Goal: Information Seeking & Learning: Learn about a topic

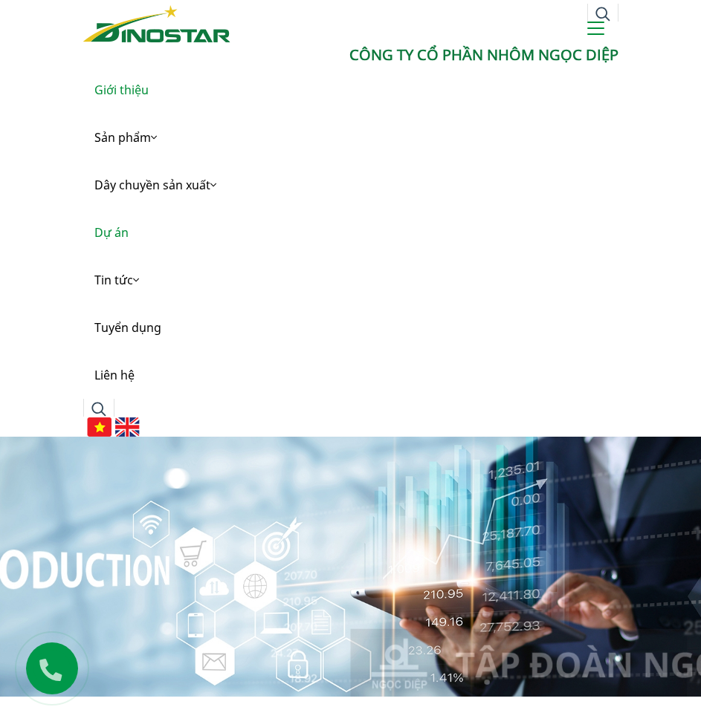
click at [116, 233] on link "Dự án" at bounding box center [350, 233] width 535 height 48
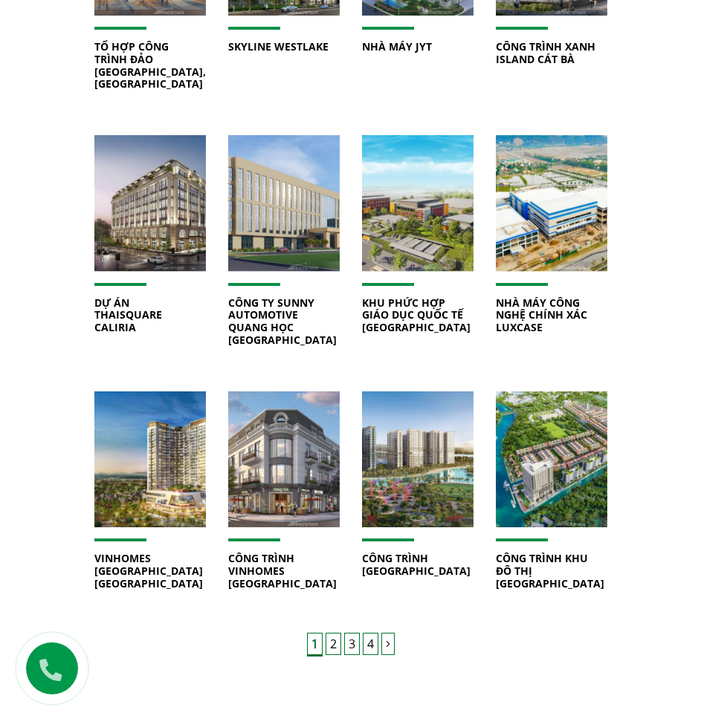
scroll to position [1040, 0]
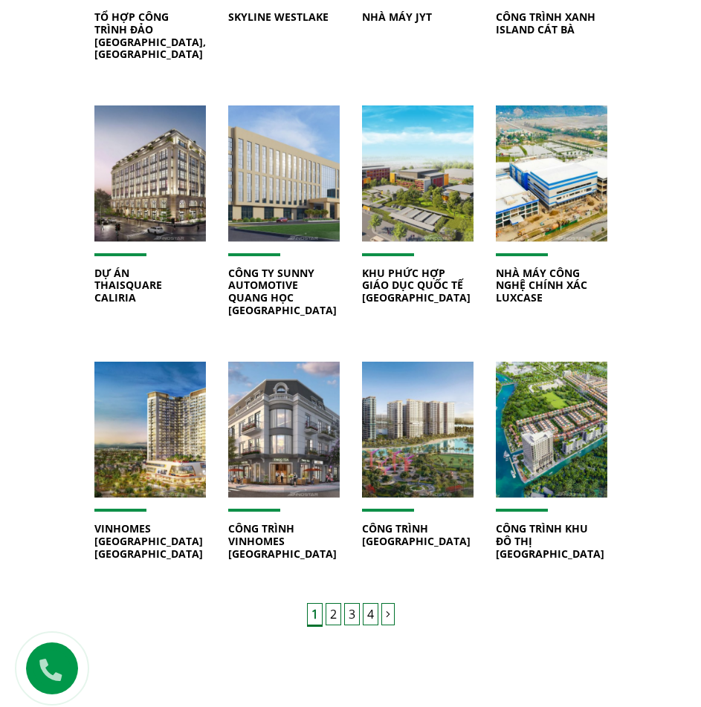
click at [331, 603] on link "2" at bounding box center [333, 614] width 16 height 22
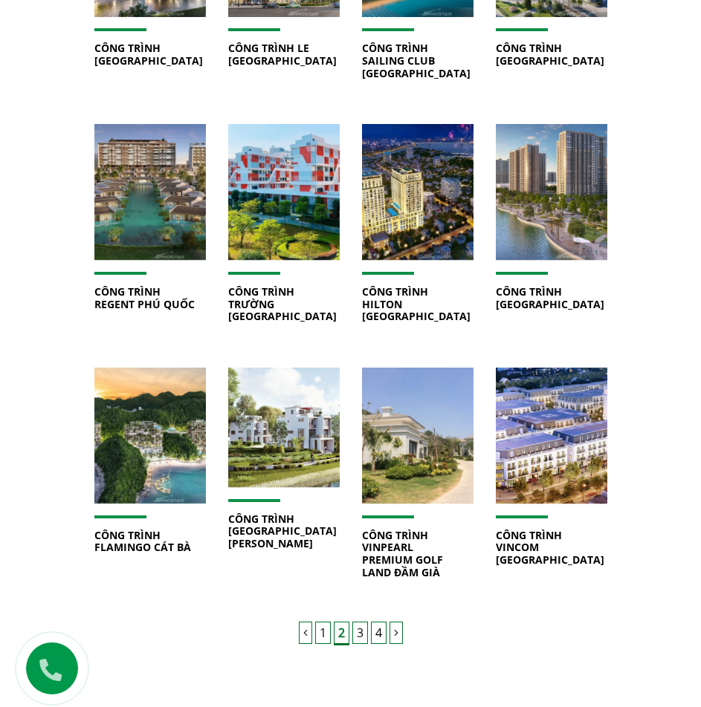
scroll to position [1040, 0]
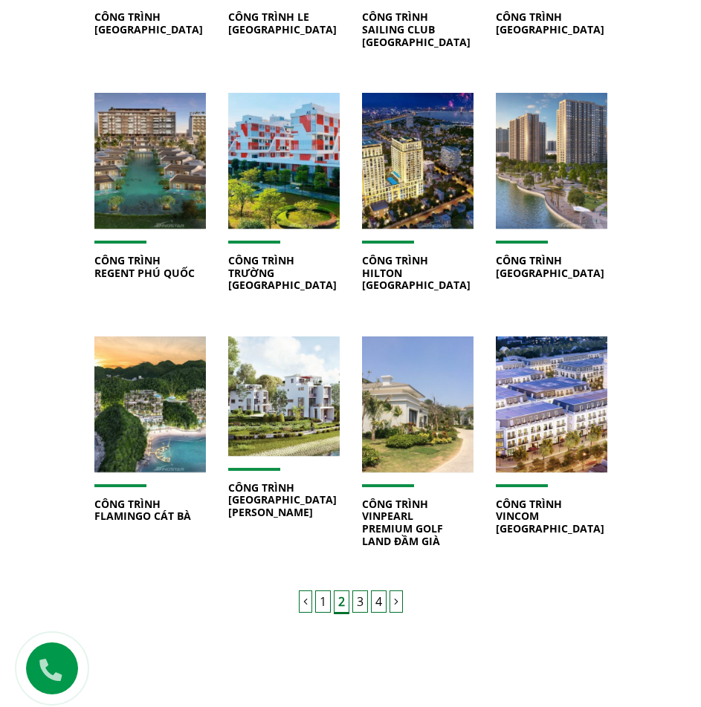
click at [359, 603] on link "3" at bounding box center [360, 602] width 16 height 22
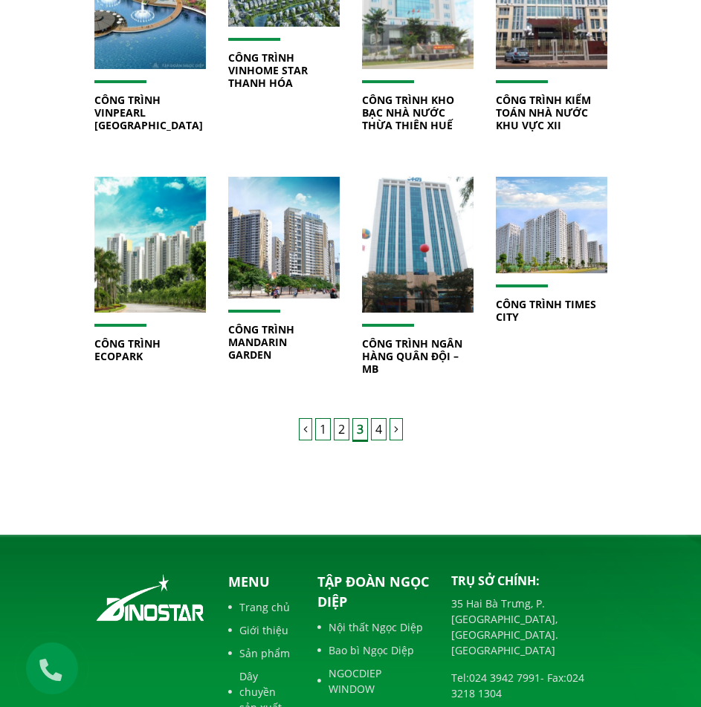
scroll to position [1263, 0]
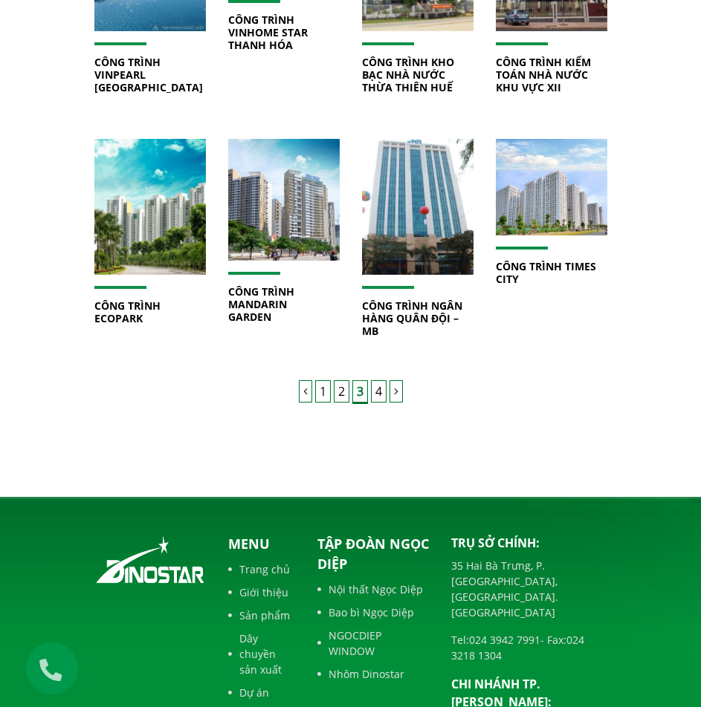
click at [378, 398] on link "4" at bounding box center [379, 391] width 16 height 22
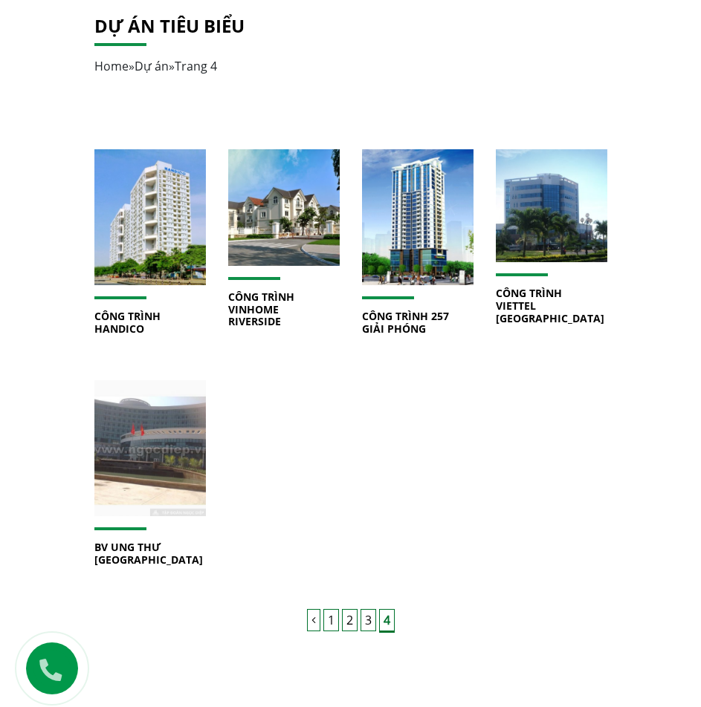
scroll to position [817, 0]
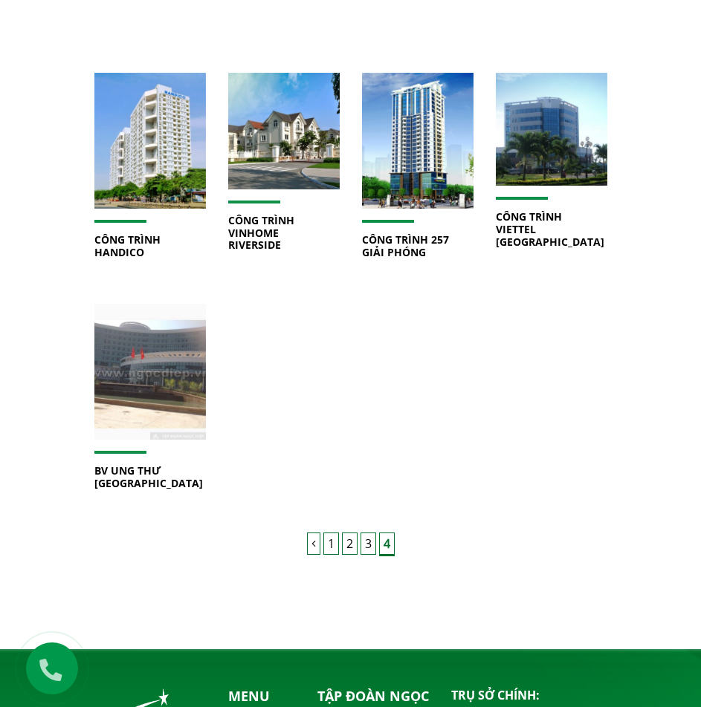
click at [328, 545] on link "1" at bounding box center [331, 544] width 16 height 22
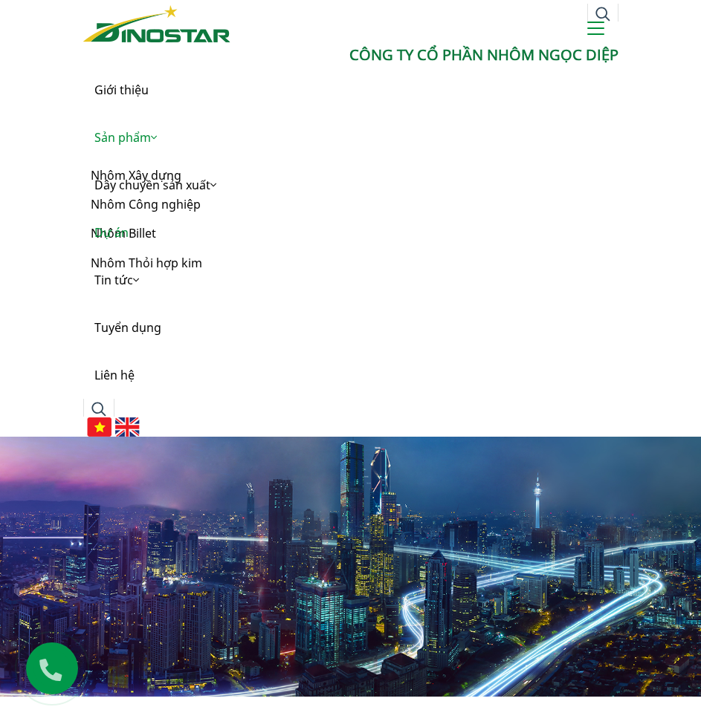
click at [136, 140] on link "Sản phẩm" at bounding box center [350, 138] width 535 height 48
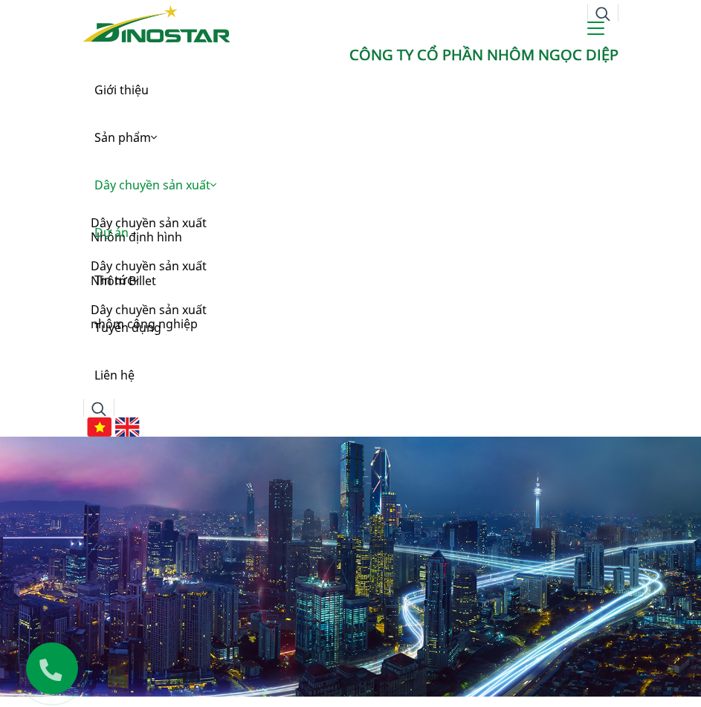
click at [133, 174] on link "Dây chuyền sản xuất" at bounding box center [350, 185] width 535 height 48
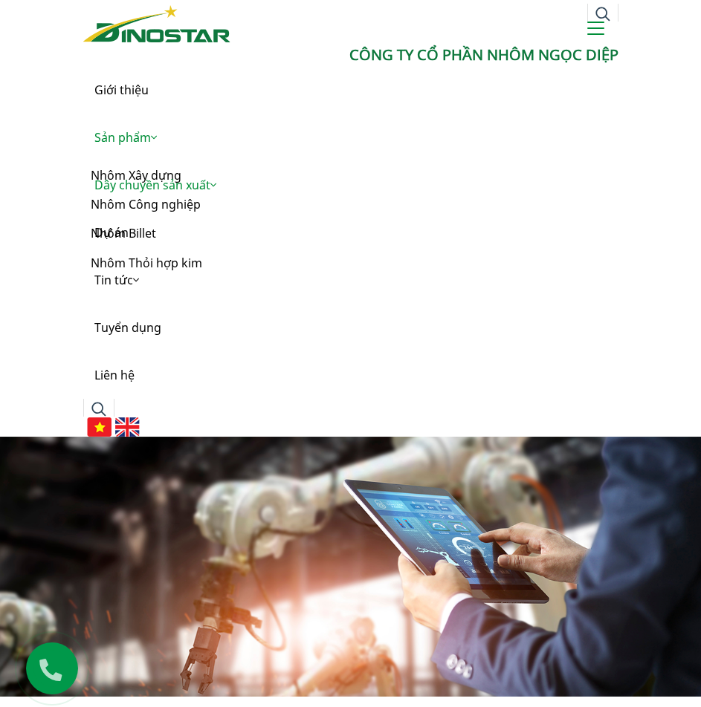
click at [131, 140] on link "Sản phẩm" at bounding box center [350, 138] width 535 height 48
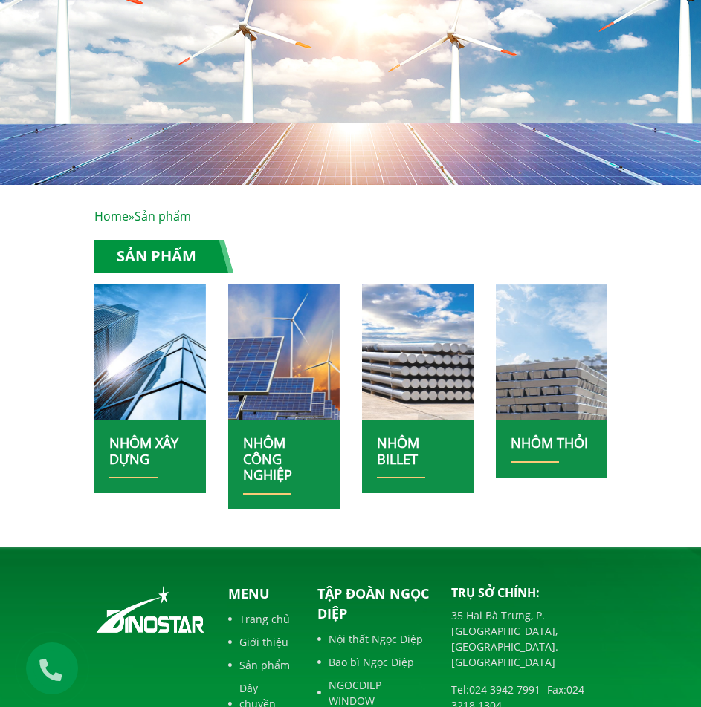
scroll to position [520, 0]
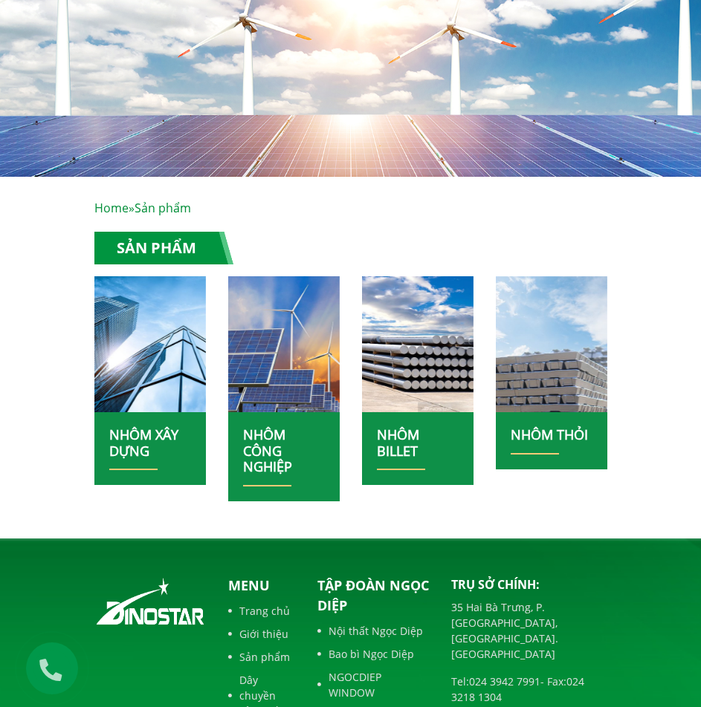
click at [128, 430] on link "Nhôm xây dựng" at bounding box center [143, 443] width 69 height 34
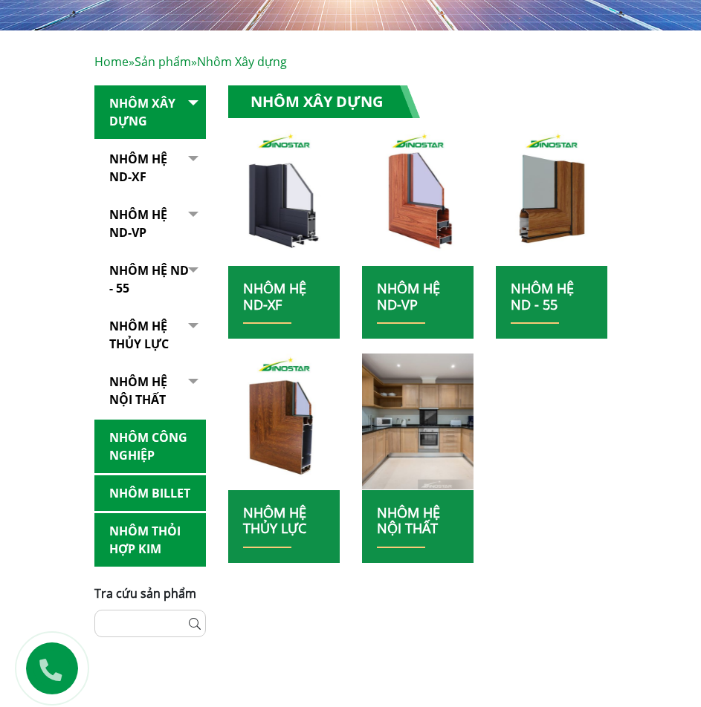
scroll to position [669, 0]
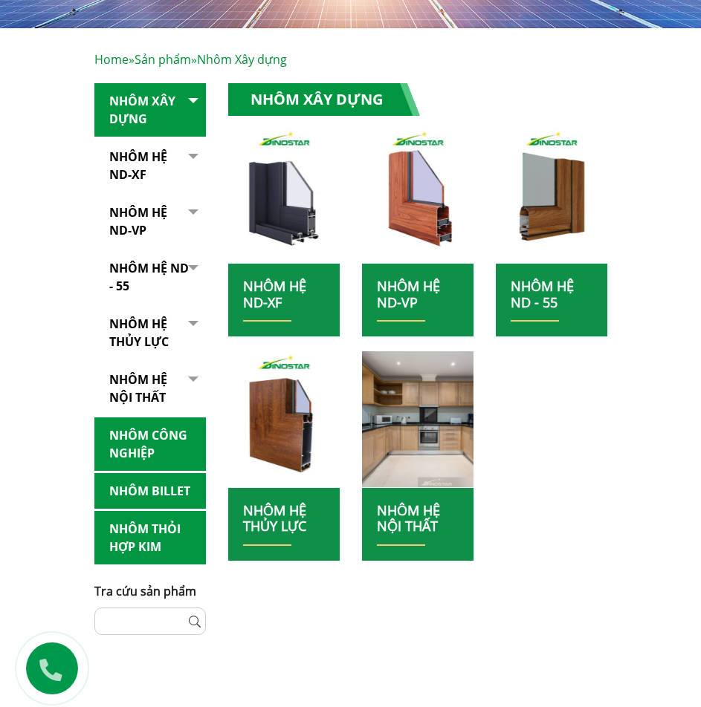
click at [283, 509] on link "Nhôm hệ thủy lực" at bounding box center [274, 519] width 63 height 34
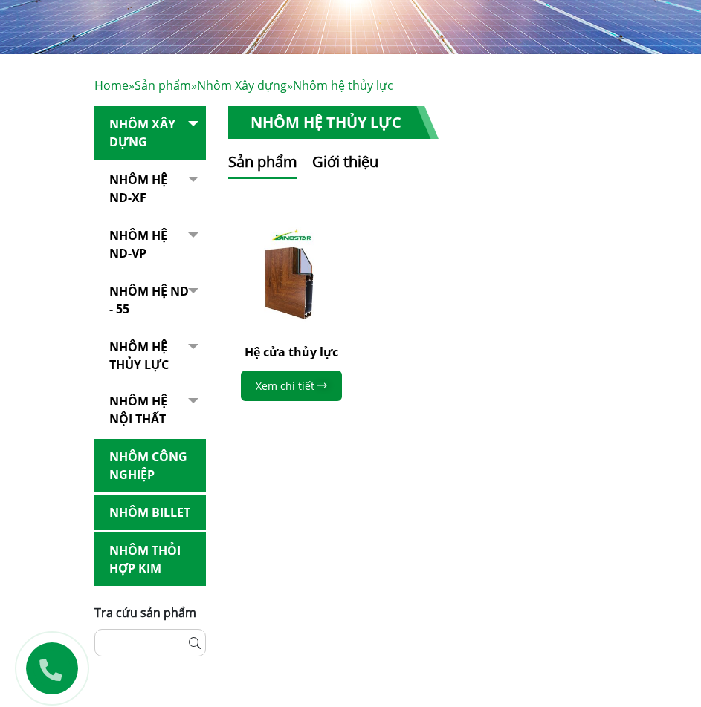
scroll to position [669, 0]
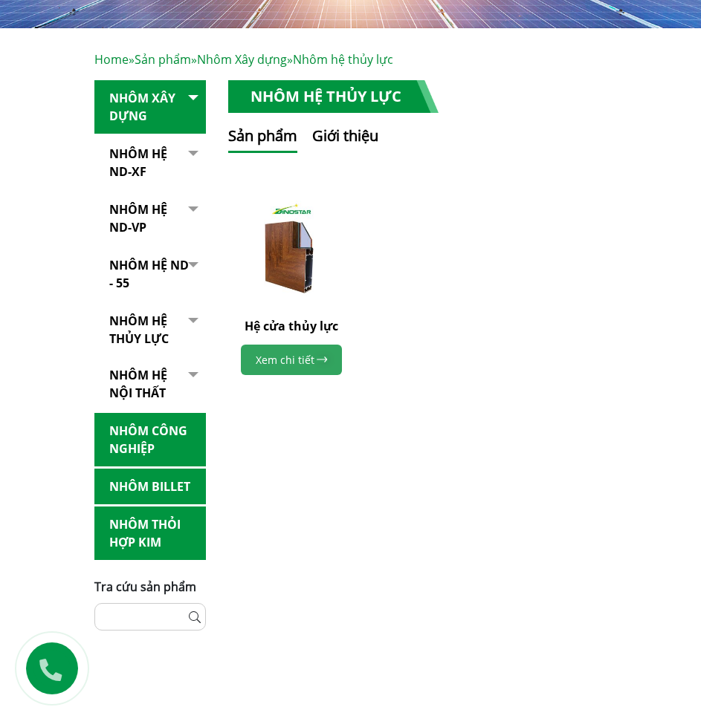
click at [314, 361] on link "Xem chi tiết" at bounding box center [291, 360] width 101 height 30
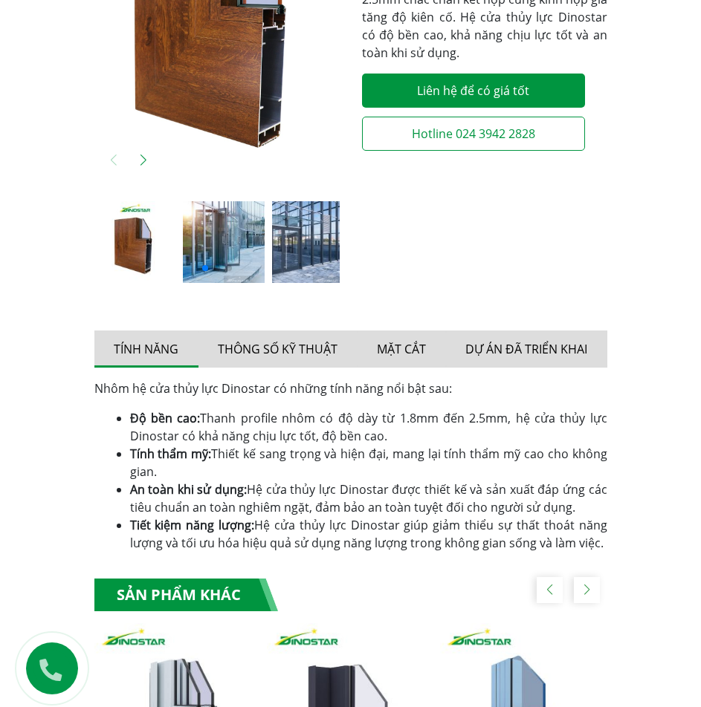
scroll to position [892, 0]
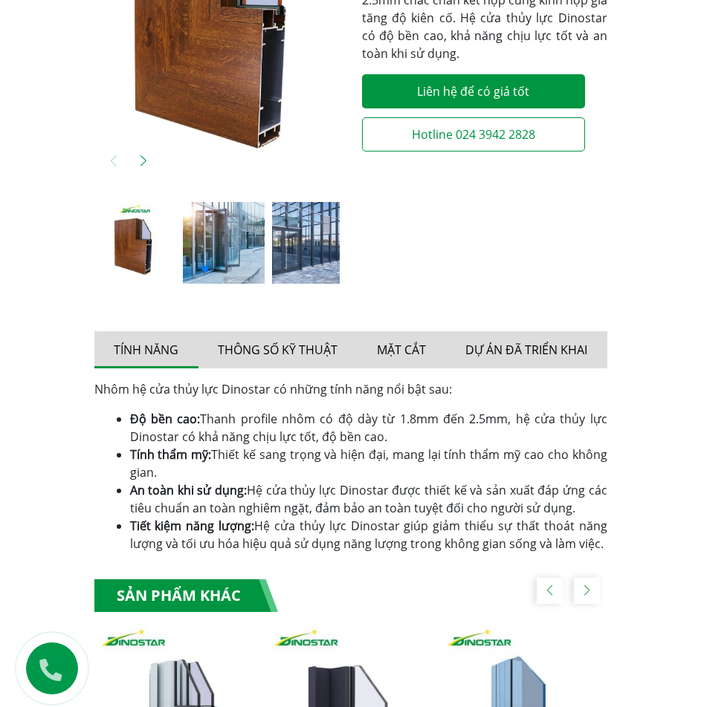
click at [216, 244] on img at bounding box center [224, 243] width 82 height 82
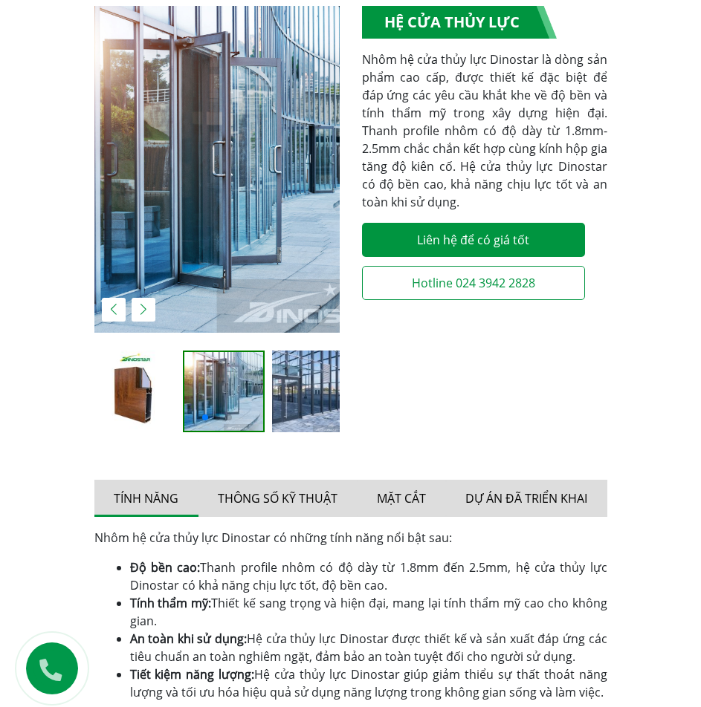
scroll to position [520, 0]
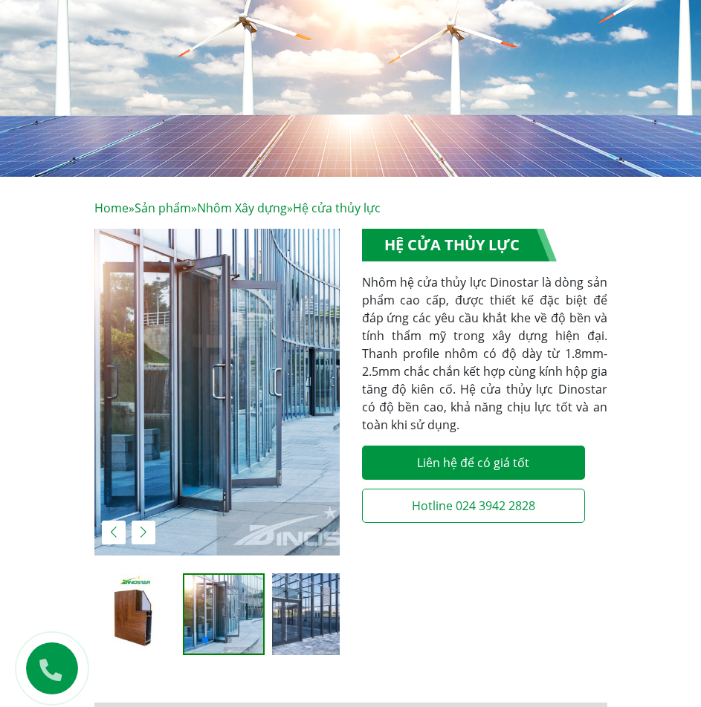
click at [282, 574] on img at bounding box center [313, 615] width 82 height 82
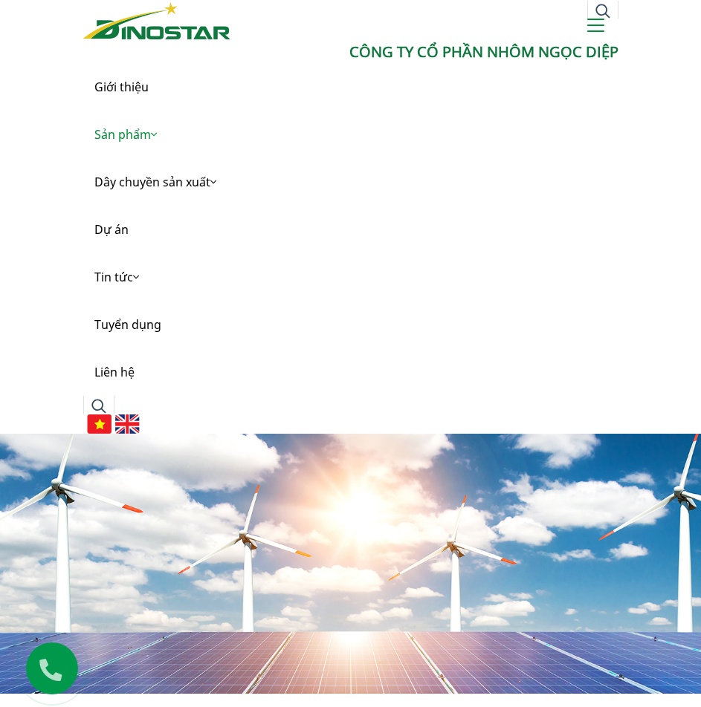
scroll to position [0, 0]
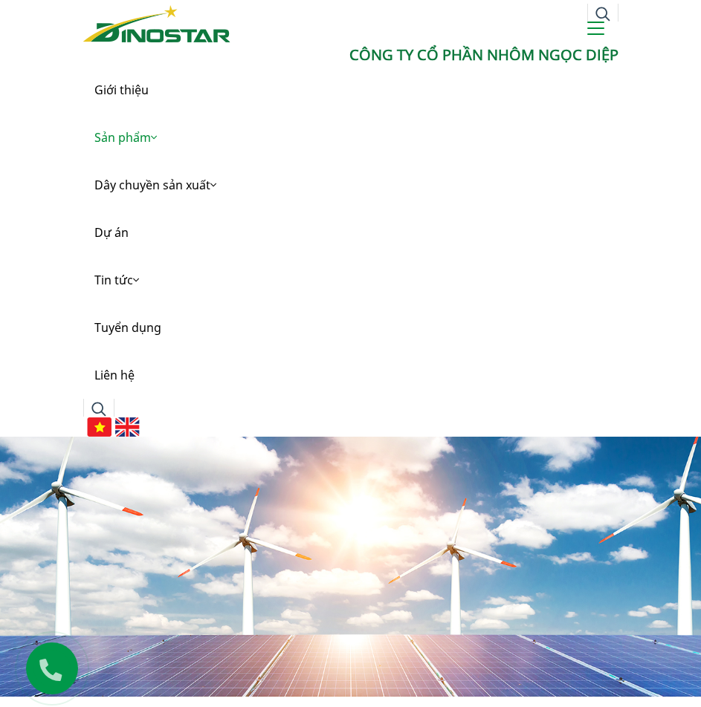
click at [599, 31] on button at bounding box center [595, 31] width 17 height 18
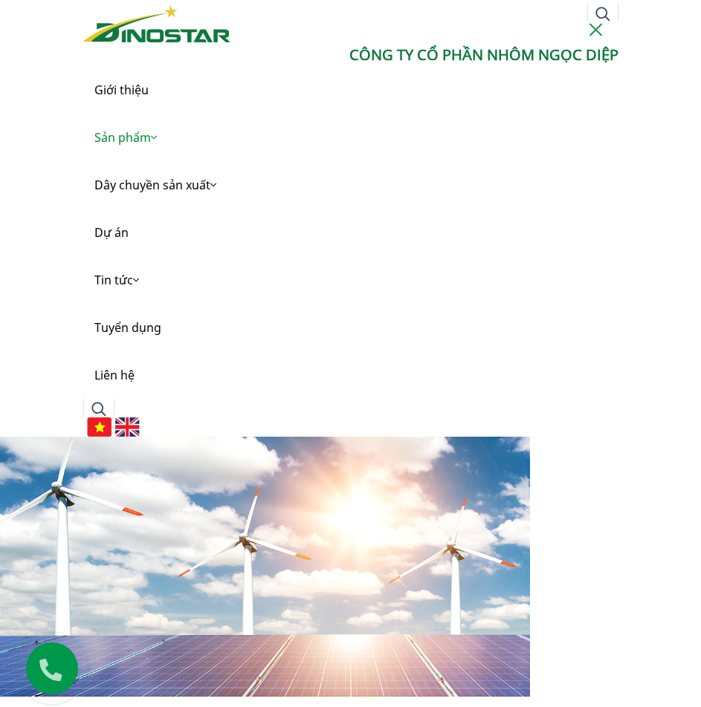
click at [599, 31] on button at bounding box center [595, 31] width 17 height 18
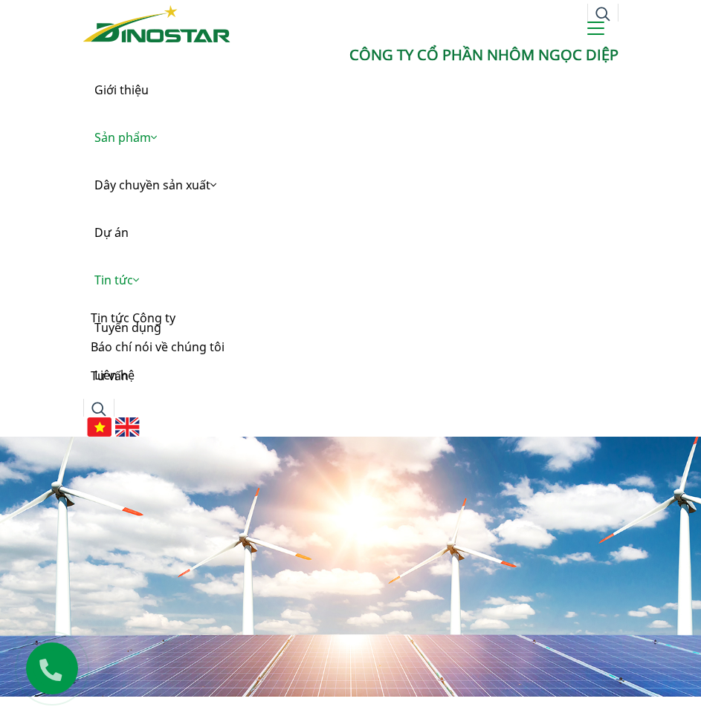
click at [120, 274] on link "Tin tức" at bounding box center [350, 280] width 535 height 48
